Goal: Task Accomplishment & Management: Complete application form

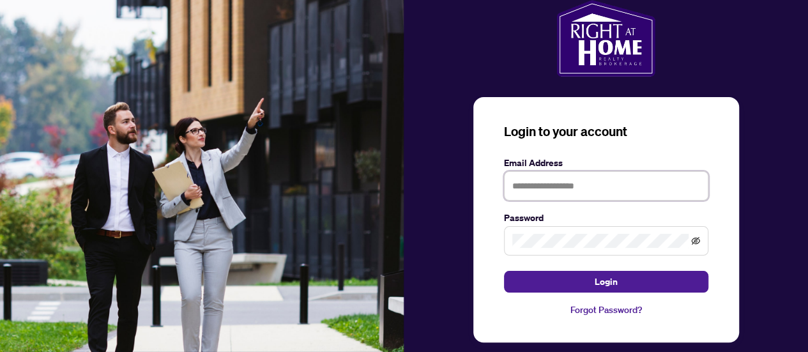
type input "**********"
click at [696, 241] on icon "eye-invisible" at bounding box center [696, 241] width 3 height 3
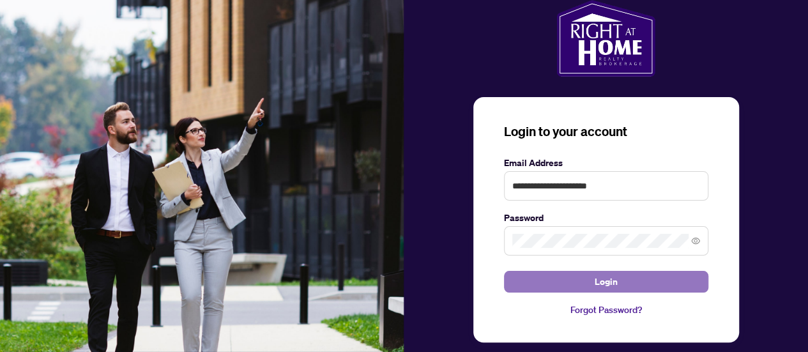
click at [623, 290] on button "Login" at bounding box center [606, 282] width 204 height 22
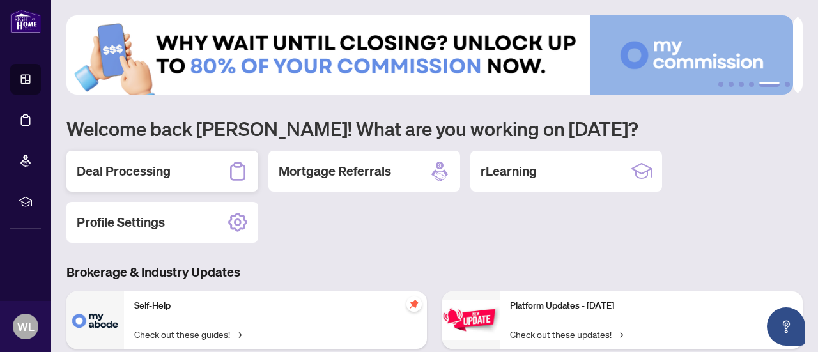
click at [166, 167] on h2 "Deal Processing" at bounding box center [124, 171] width 94 height 18
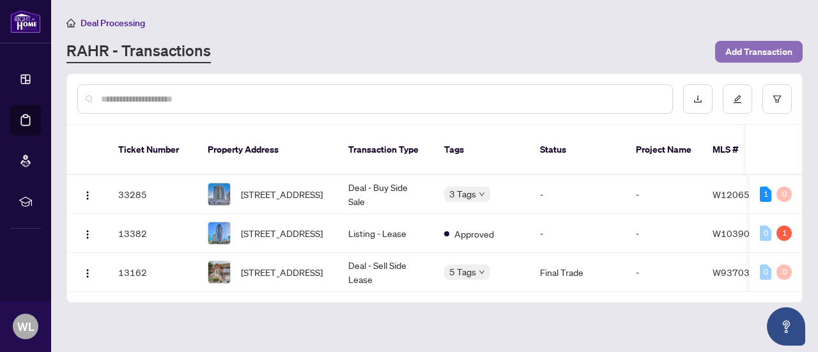
click at [747, 47] on span "Add Transaction" at bounding box center [758, 52] width 67 height 20
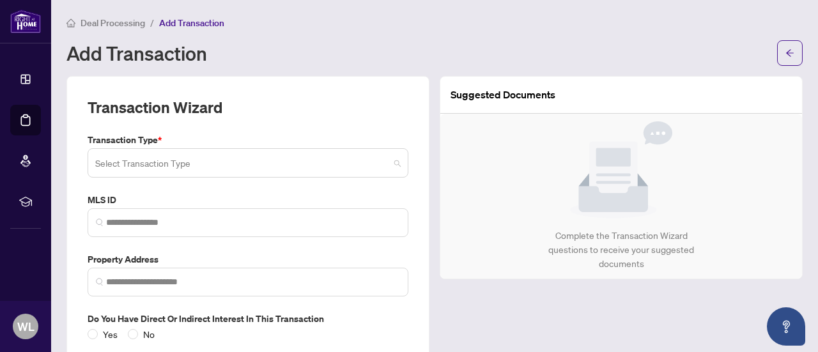
click at [393, 163] on span at bounding box center [247, 163] width 305 height 24
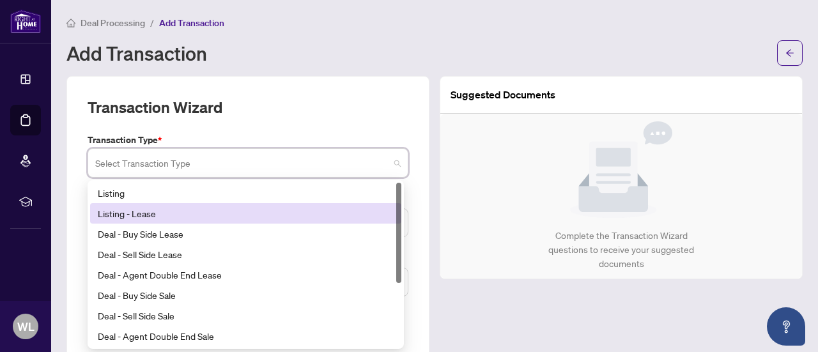
click at [144, 211] on div "Listing - Lease" at bounding box center [246, 213] width 296 height 14
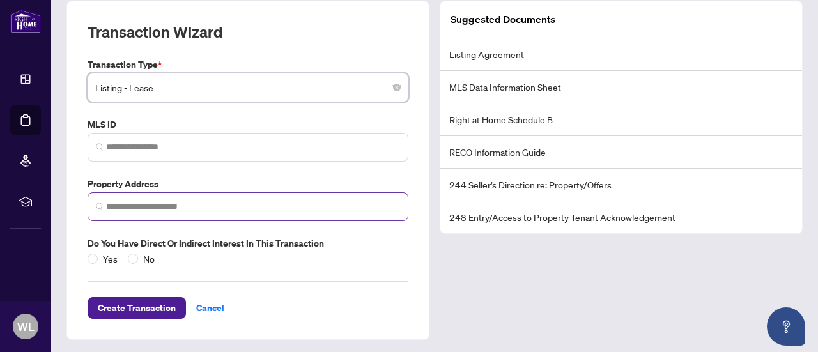
scroll to position [11, 0]
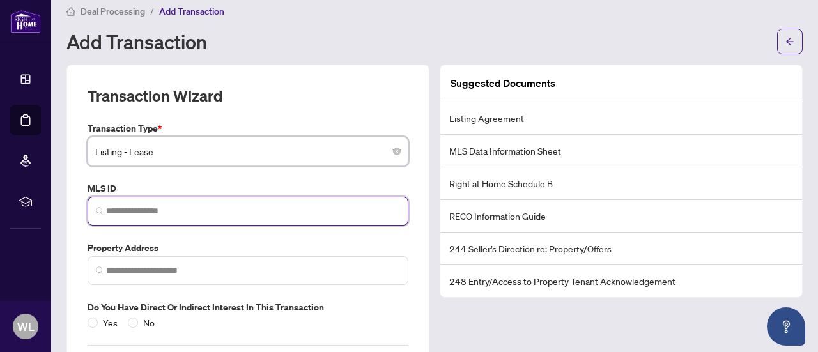
click at [172, 210] on input "search" at bounding box center [253, 210] width 294 height 13
paste input "*********"
type input "*********"
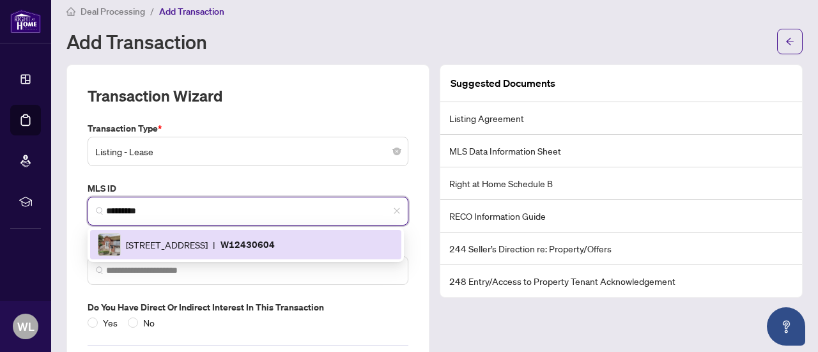
click at [208, 243] on span "[STREET_ADDRESS]" at bounding box center [167, 245] width 82 height 14
type input "**********"
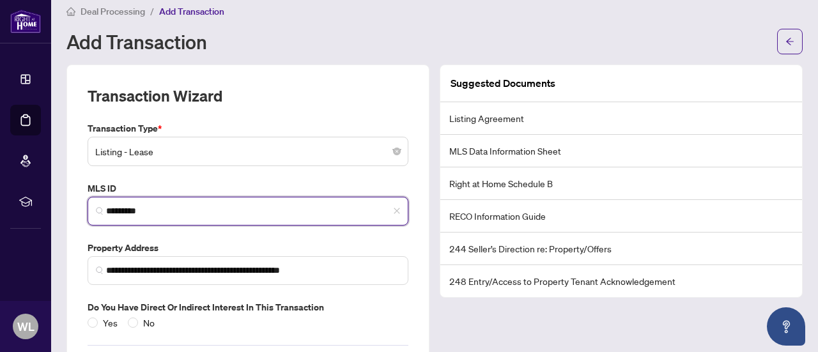
scroll to position [75, 0]
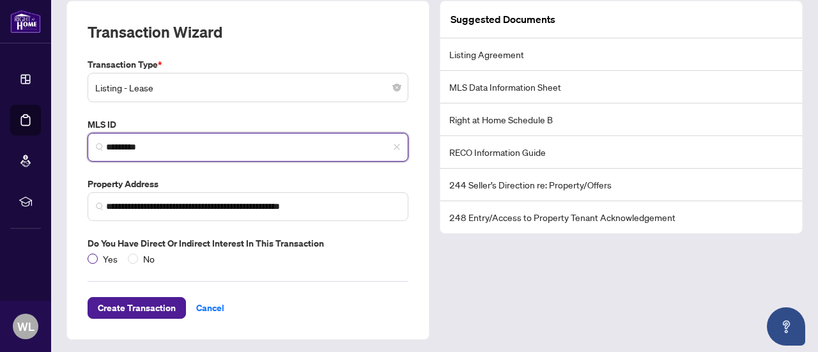
type input "*********"
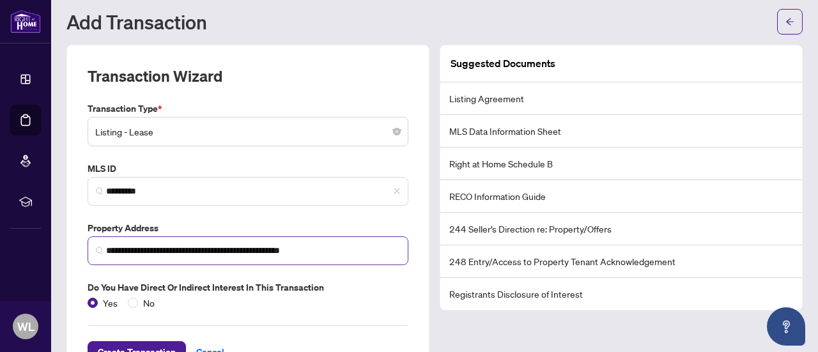
scroll to position [11, 0]
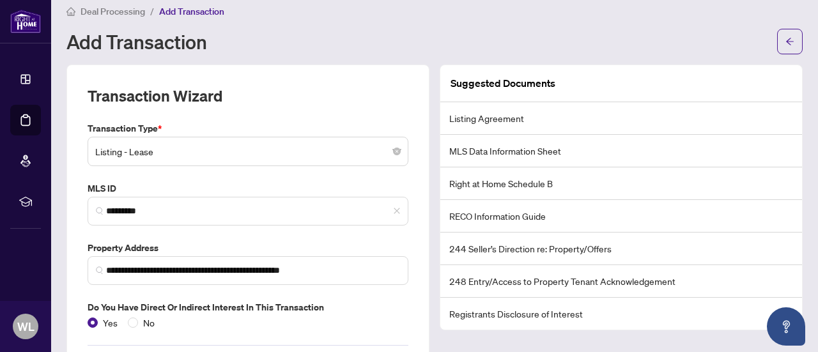
click at [521, 121] on li "Listing Agreement" at bounding box center [621, 118] width 362 height 33
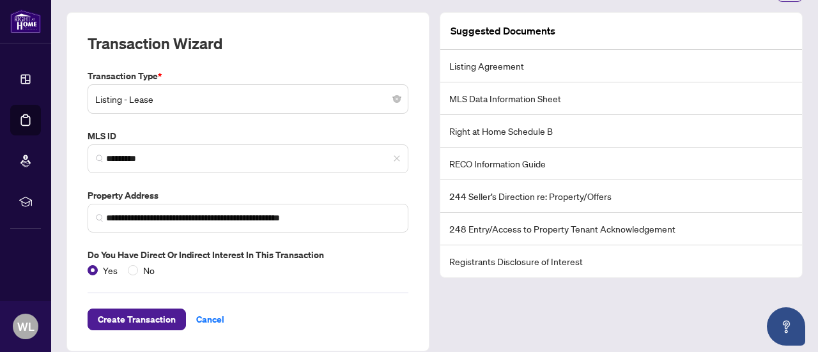
scroll to position [75, 0]
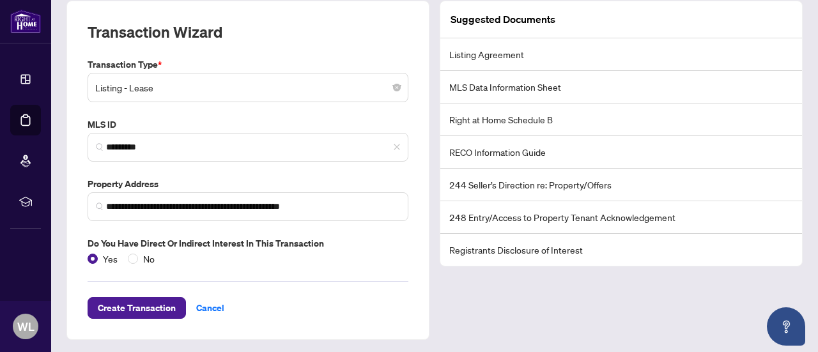
click at [525, 250] on li "Registrants Disclosure of Interest" at bounding box center [621, 250] width 362 height 32
click at [534, 222] on li "248 Entry/Access to Property Tenant Acknowledgement" at bounding box center [621, 217] width 362 height 33
click at [490, 148] on li "RECO Information Guide" at bounding box center [621, 152] width 362 height 33
click at [522, 160] on li "RECO Information Guide" at bounding box center [621, 152] width 362 height 33
click at [529, 128] on li "Right at Home Schedule B" at bounding box center [621, 119] width 362 height 33
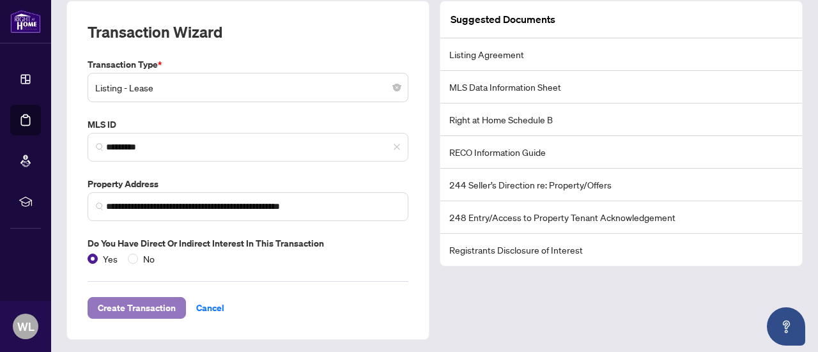
click at [137, 307] on span "Create Transaction" at bounding box center [137, 308] width 78 height 20
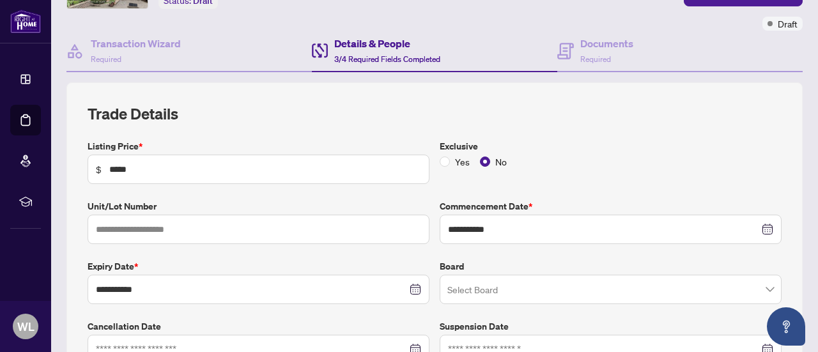
scroll to position [128, 0]
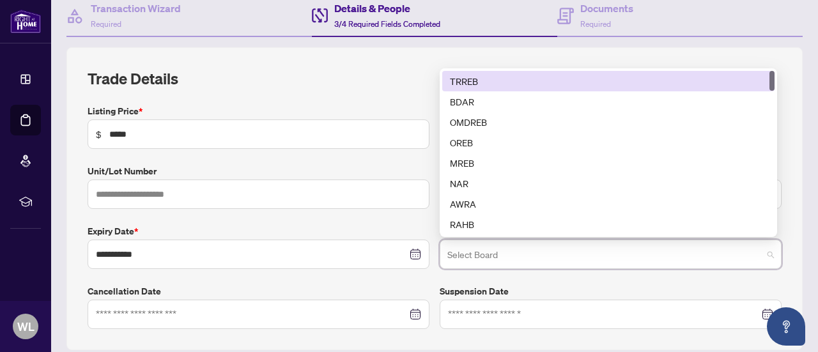
click at [468, 259] on input "search" at bounding box center [604, 256] width 315 height 28
click at [452, 76] on div "TRREB" at bounding box center [608, 81] width 317 height 14
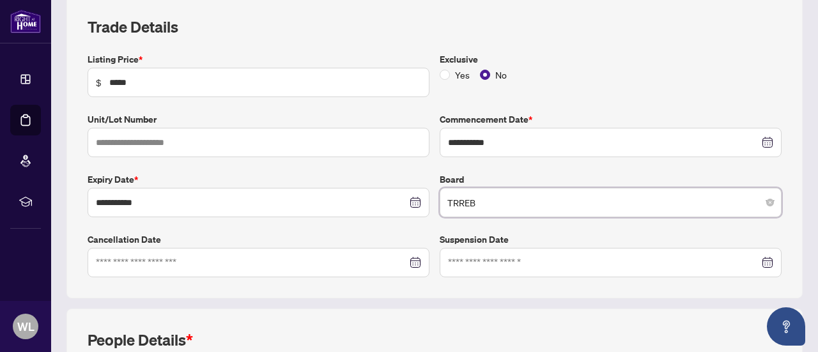
scroll to position [192, 0]
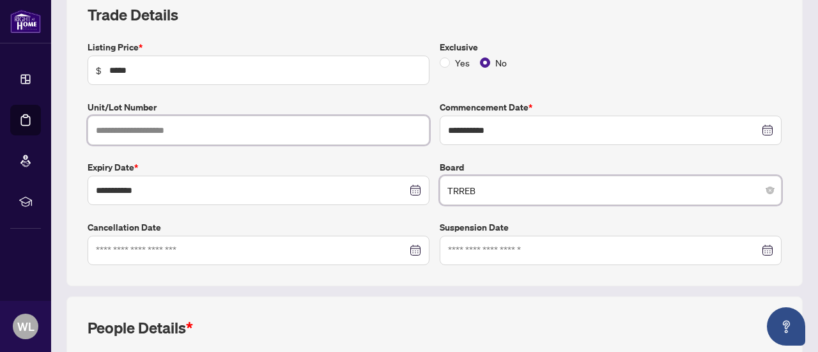
click at [206, 132] on input "text" at bounding box center [259, 130] width 342 height 29
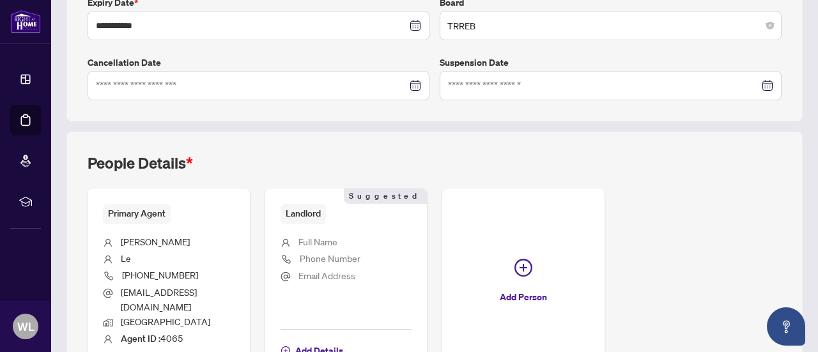
scroll to position [383, 0]
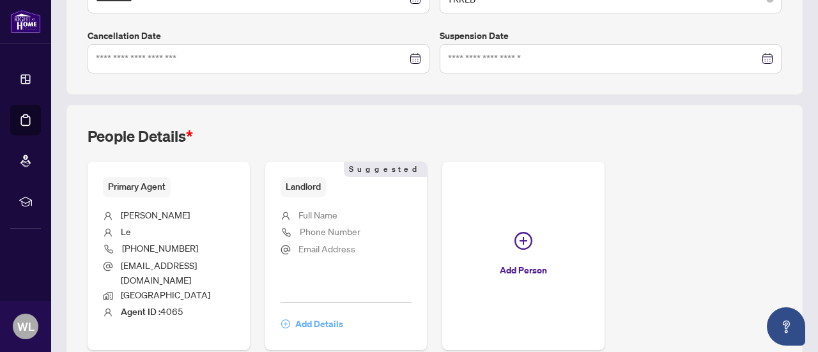
type input "**********"
click at [343, 314] on span "Add Details" at bounding box center [319, 324] width 48 height 20
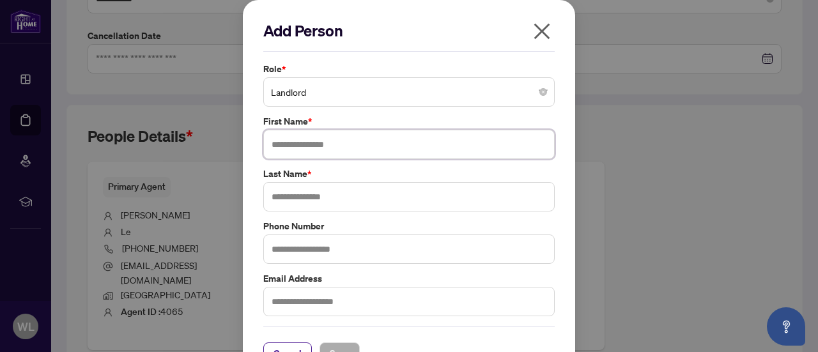
click at [308, 143] on input "text" at bounding box center [408, 144] width 291 height 29
type input "*******"
click at [303, 202] on input "text" at bounding box center [408, 196] width 291 height 29
type input "****"
click at [330, 252] on input "text" at bounding box center [408, 248] width 291 height 29
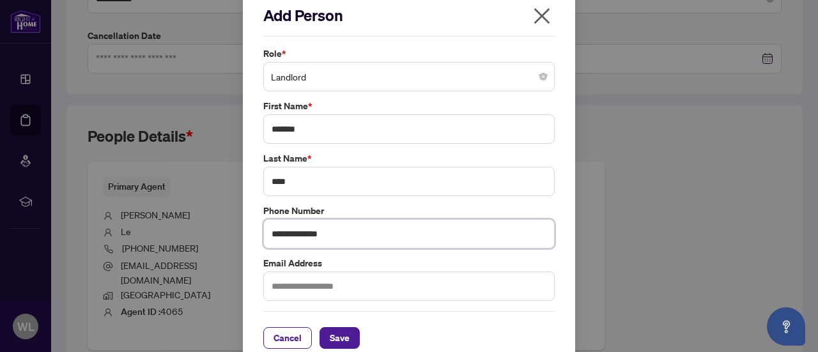
scroll to position [29, 0]
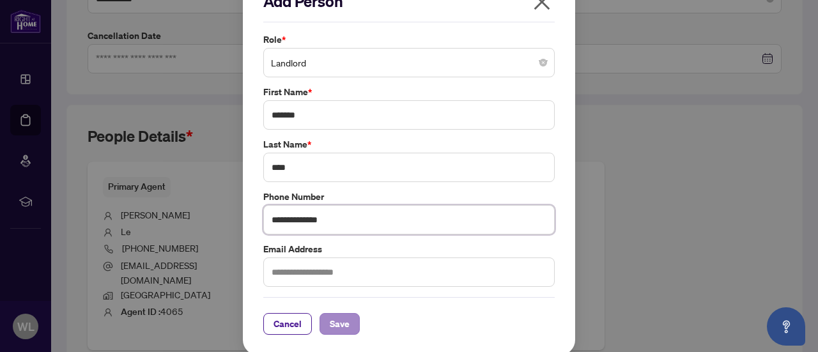
type input "**********"
click at [337, 318] on span "Save" at bounding box center [340, 324] width 20 height 20
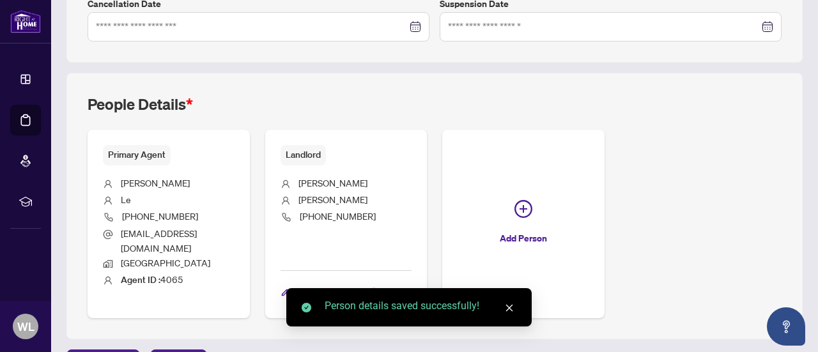
scroll to position [432, 0]
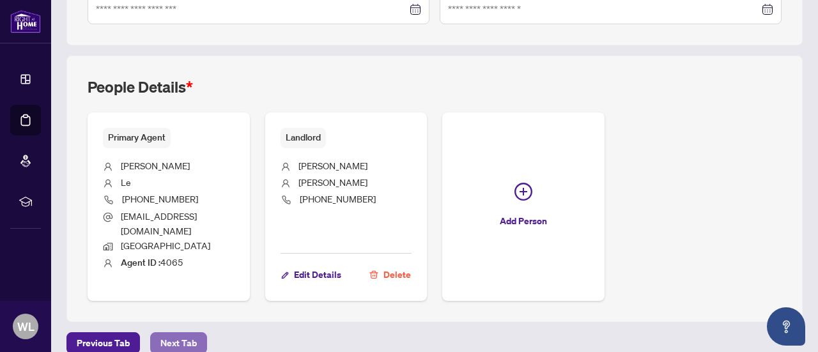
click at [163, 333] on span "Next Tab" at bounding box center [178, 343] width 36 height 20
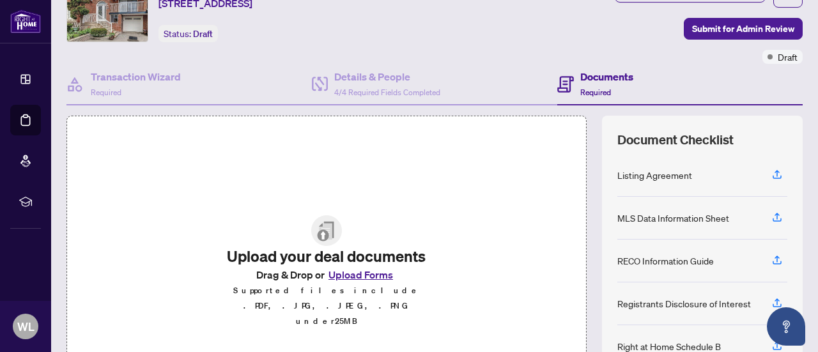
scroll to position [128, 0]
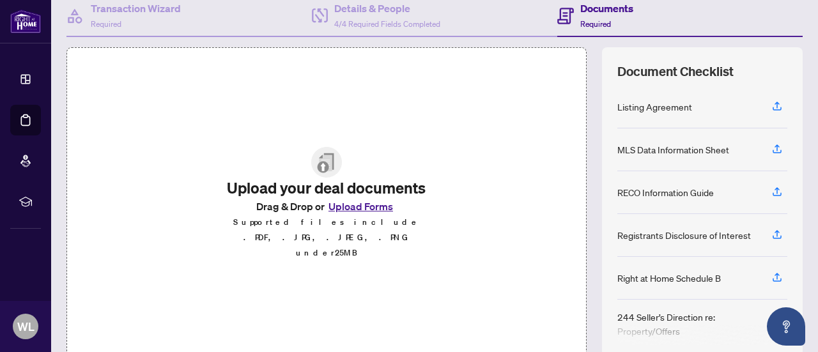
click at [365, 215] on button "Upload Forms" at bounding box center [360, 206] width 72 height 17
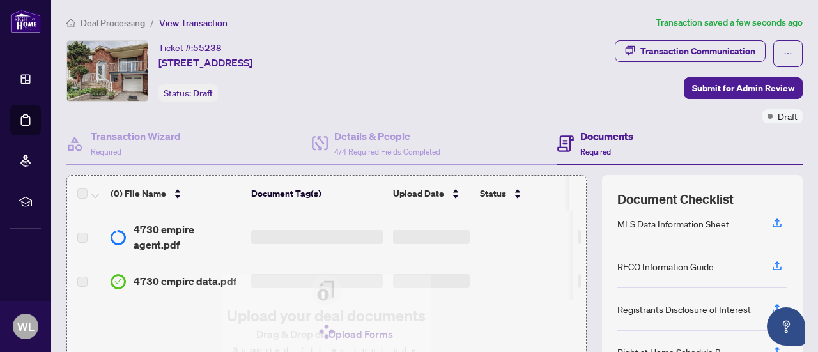
scroll to position [0, 0]
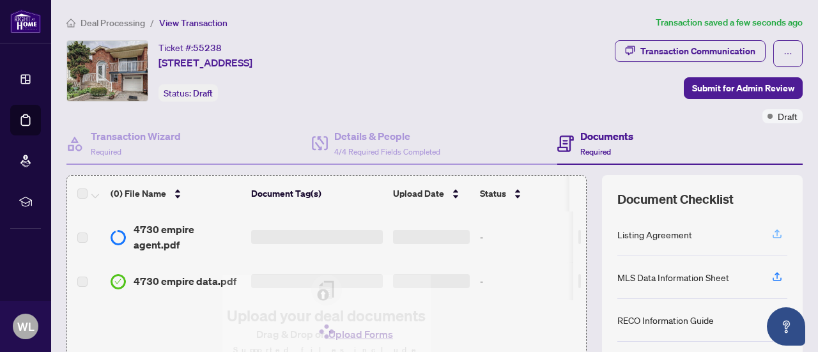
click at [774, 232] on icon "button" at bounding box center [776, 232] width 5 height 6
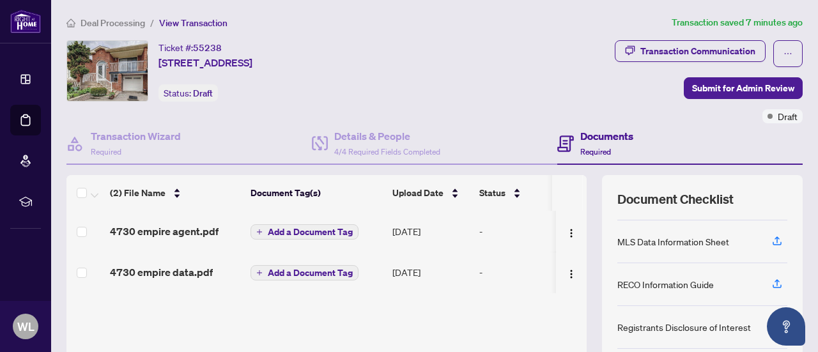
scroll to position [54, 0]
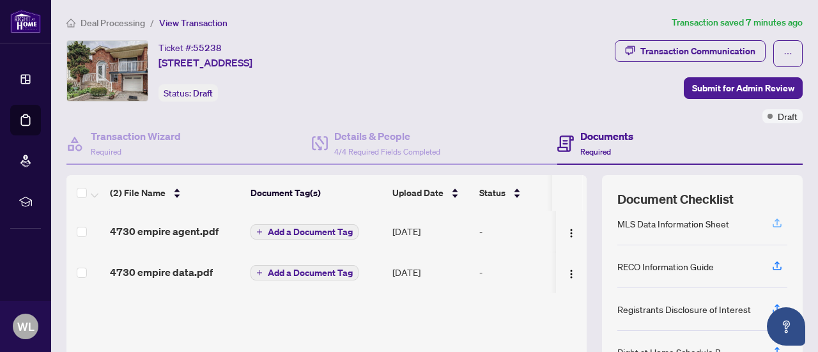
click at [771, 221] on icon "button" at bounding box center [776, 222] width 11 height 11
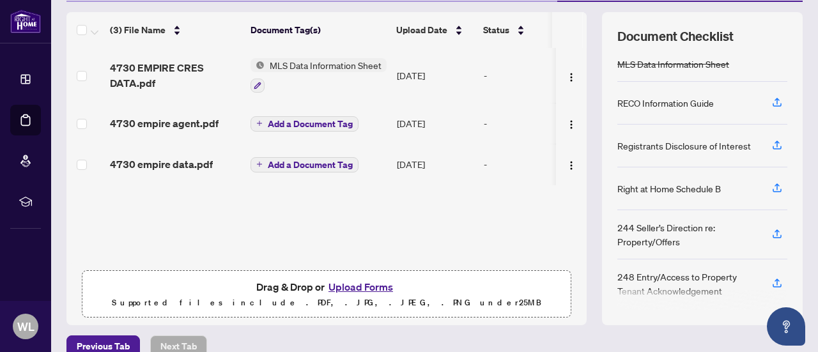
scroll to position [181, 0]
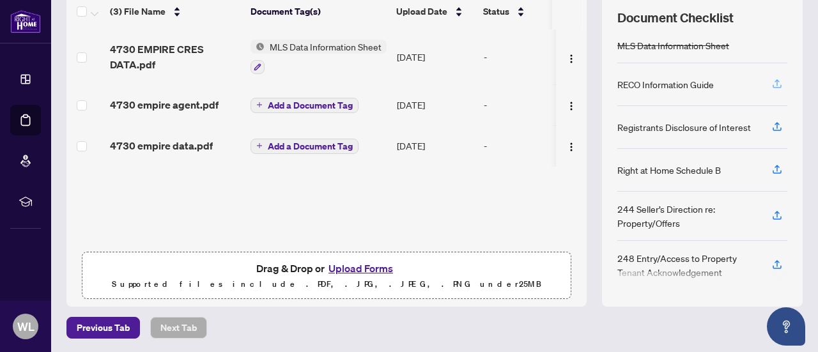
click at [771, 79] on icon "button" at bounding box center [776, 83] width 11 height 11
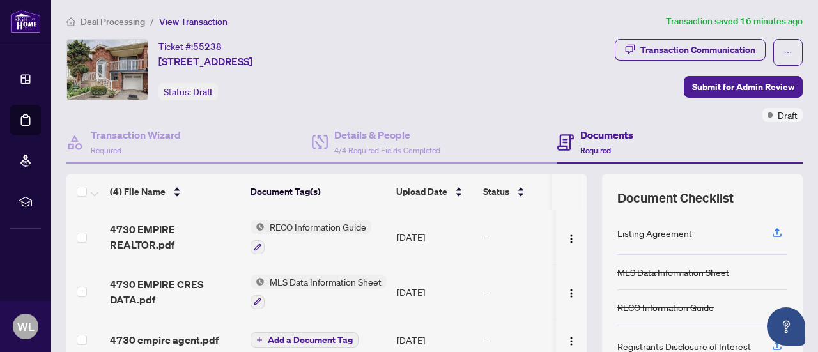
scroll to position [0, 0]
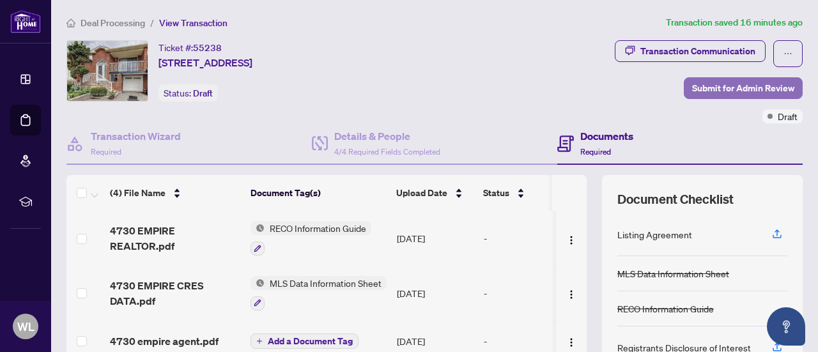
click at [768, 89] on span "Submit for Admin Review" at bounding box center [743, 88] width 102 height 20
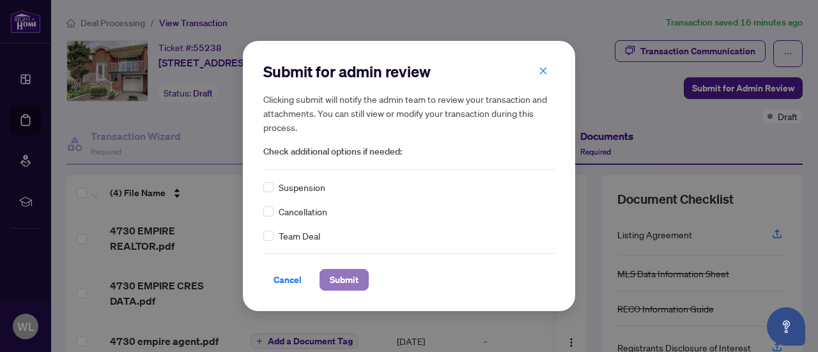
click at [345, 279] on span "Submit" at bounding box center [344, 280] width 29 height 20
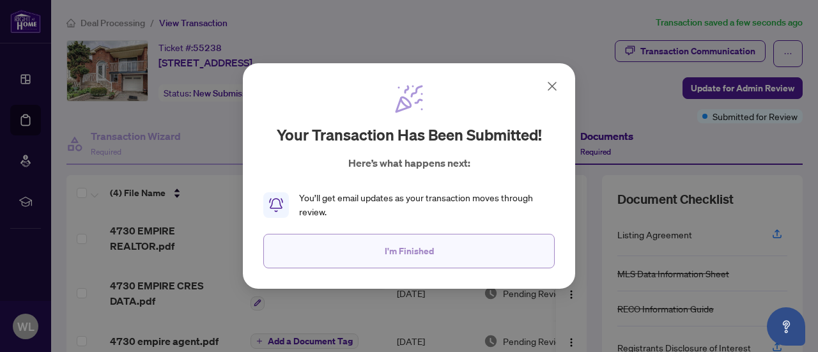
click at [422, 250] on span "I'm Finished" at bounding box center [409, 251] width 49 height 20
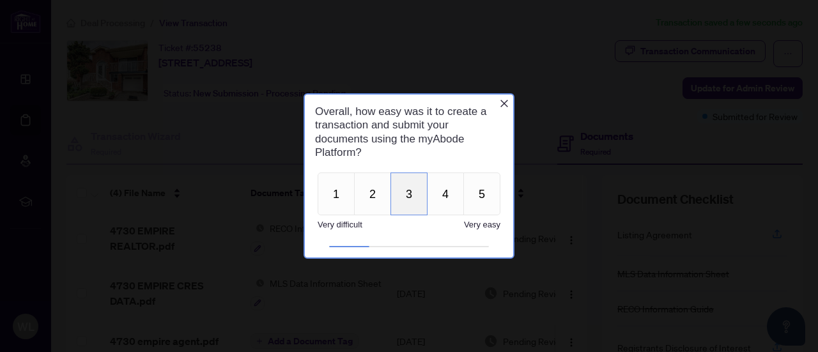
click at [401, 202] on button "3" at bounding box center [408, 193] width 37 height 43
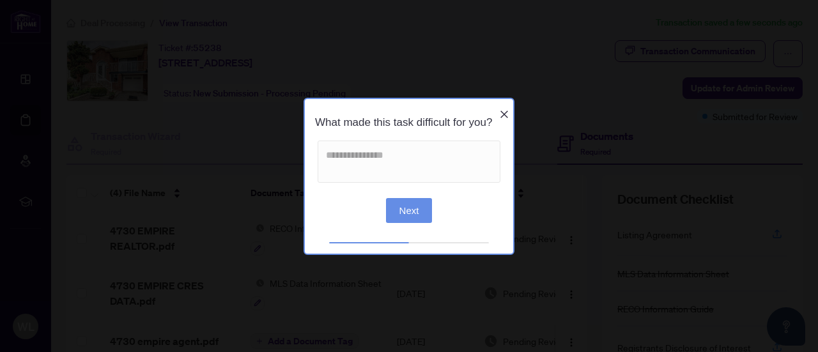
click at [416, 217] on button "Next" at bounding box center [409, 210] width 47 height 25
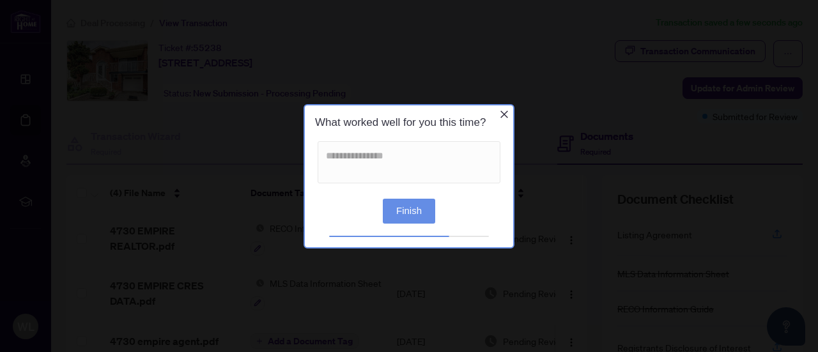
click at [425, 207] on button "Finish" at bounding box center [409, 210] width 52 height 25
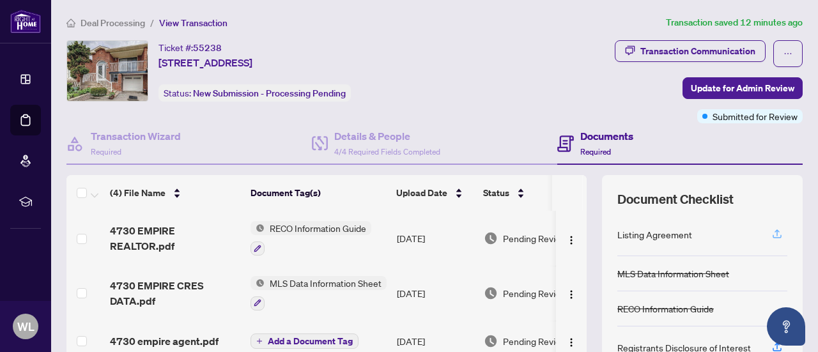
click at [774, 233] on icon "button" at bounding box center [776, 232] width 5 height 6
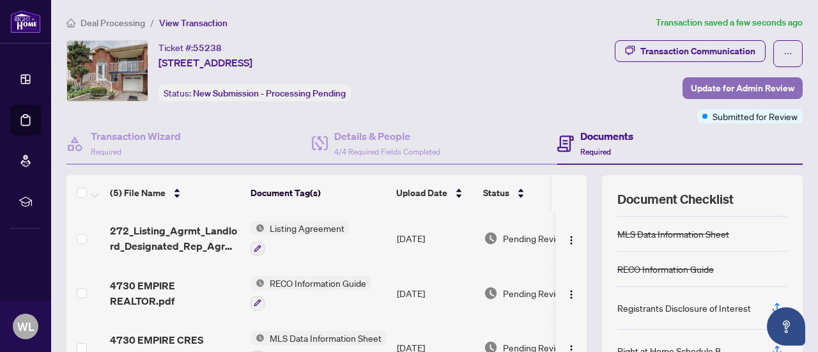
click at [749, 86] on span "Update for Admin Review" at bounding box center [741, 88] width 103 height 20
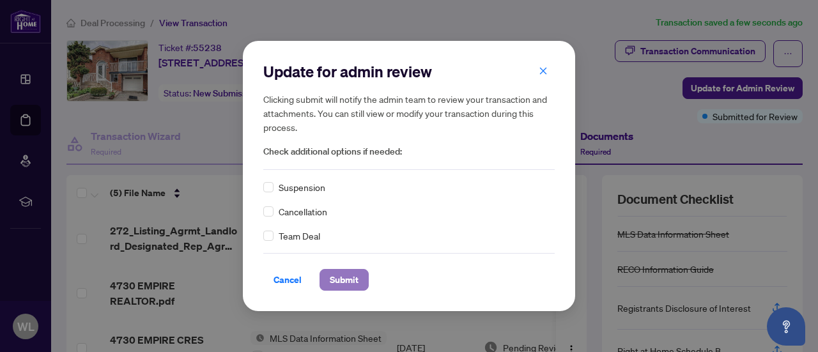
click at [347, 272] on span "Submit" at bounding box center [344, 280] width 29 height 20
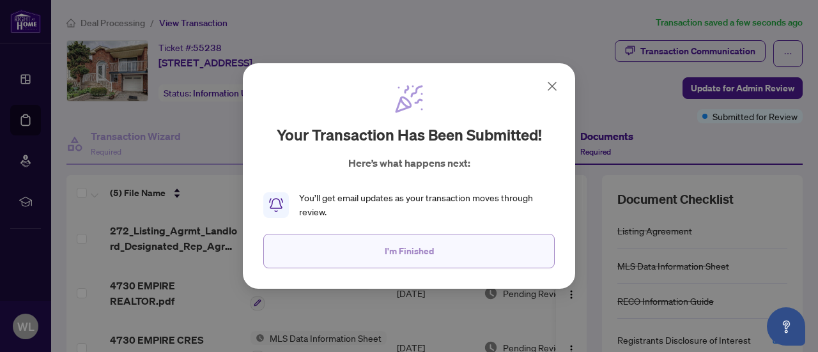
click at [397, 251] on span "I'm Finished" at bounding box center [409, 251] width 49 height 20
